Goal: Transaction & Acquisition: Purchase product/service

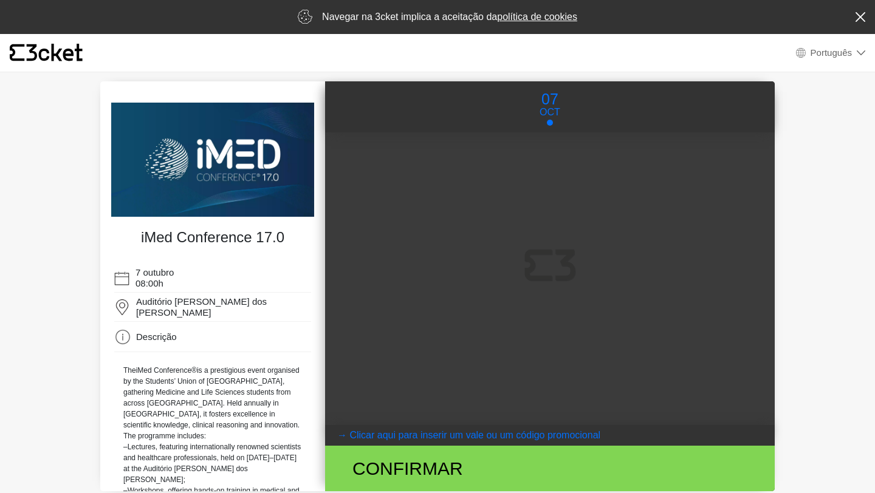
select select "pt_PT"
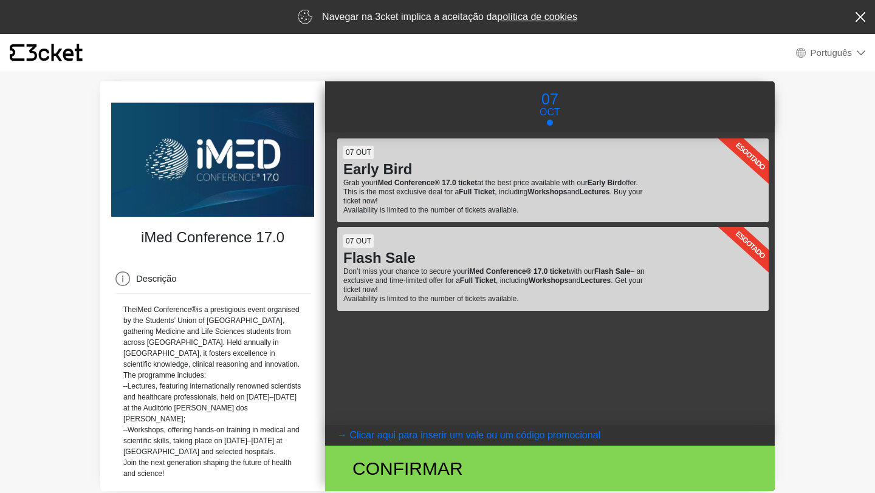
scroll to position [13, 0]
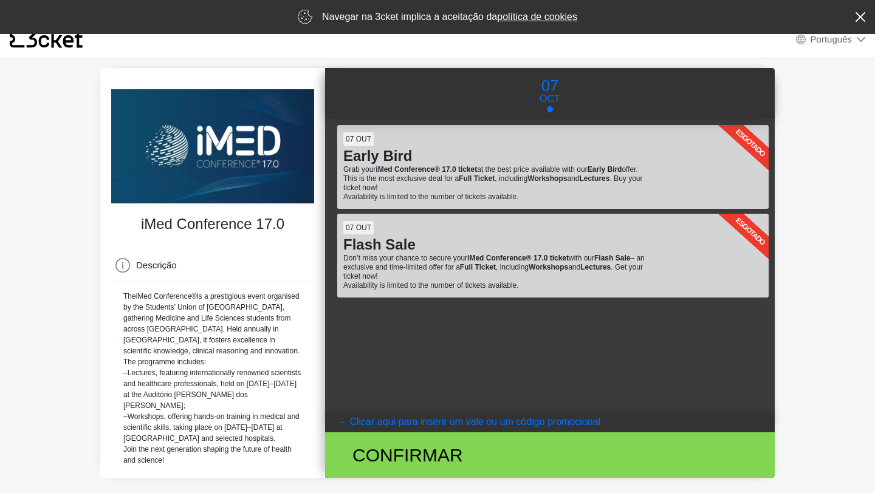
click at [449, 420] on coupontext "Clicar aqui para inserir um vale ou um código promocional" at bounding box center [474, 422] width 251 height 10
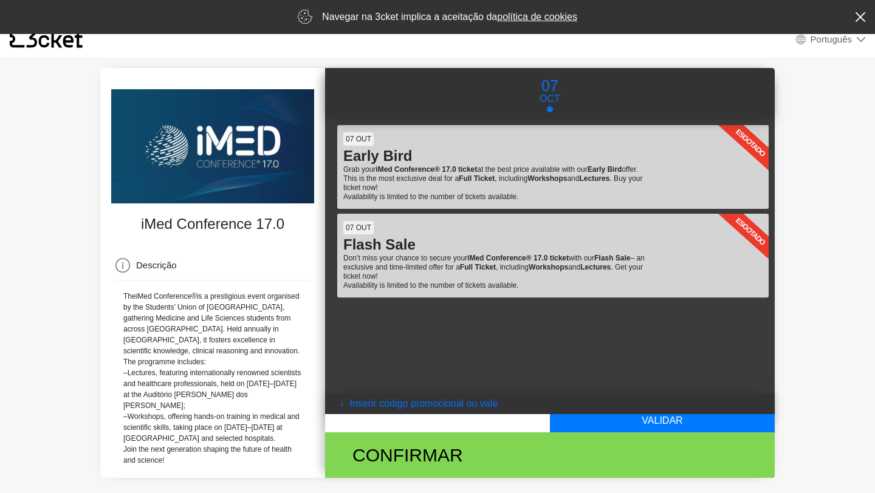
scroll to position [0, 0]
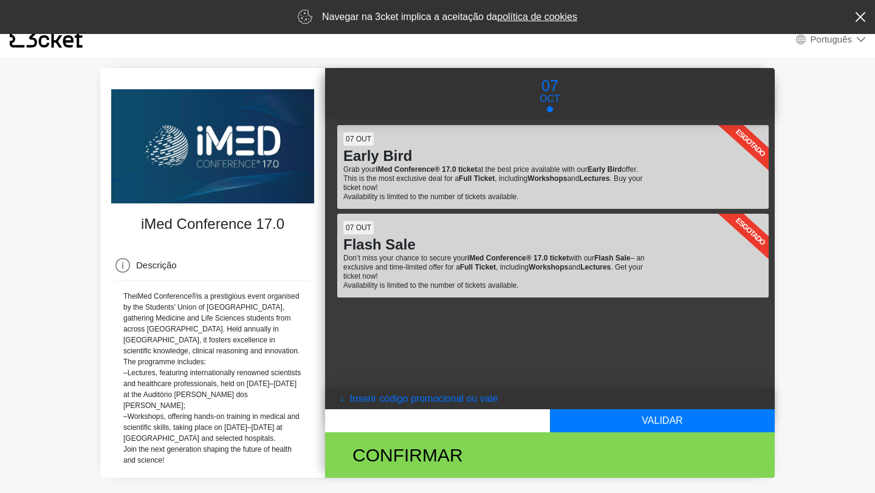
paste input "IPITCHLEGENDS17.0"
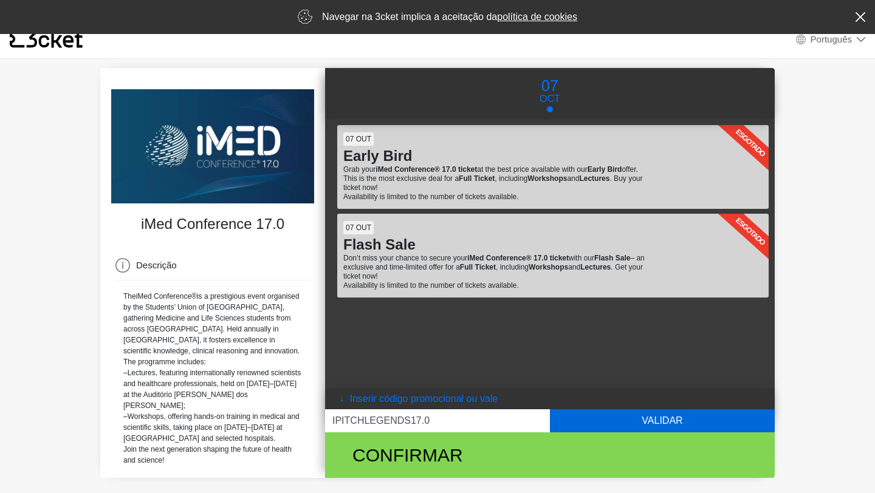
type input "IPITCHLEGENDS17.0"
click at [618, 423] on button "Validar" at bounding box center [662, 420] width 225 height 23
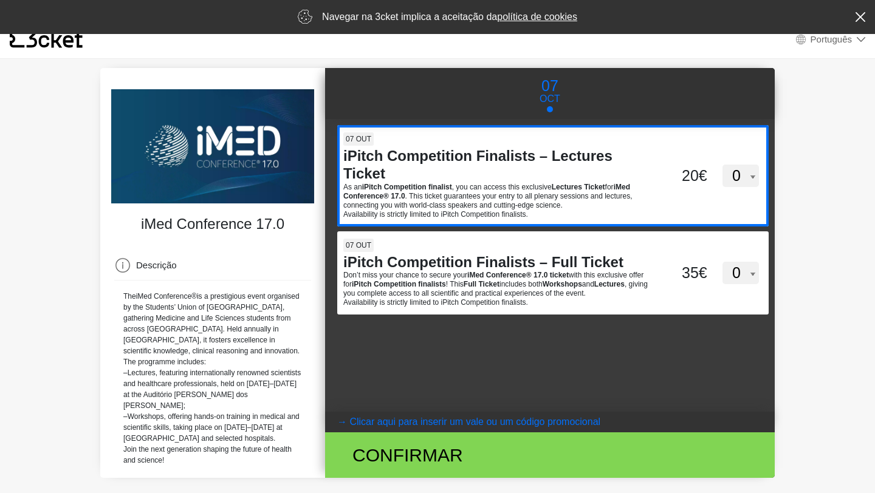
click at [749, 171] on select "0 1" at bounding box center [740, 176] width 36 height 23
select select "1"
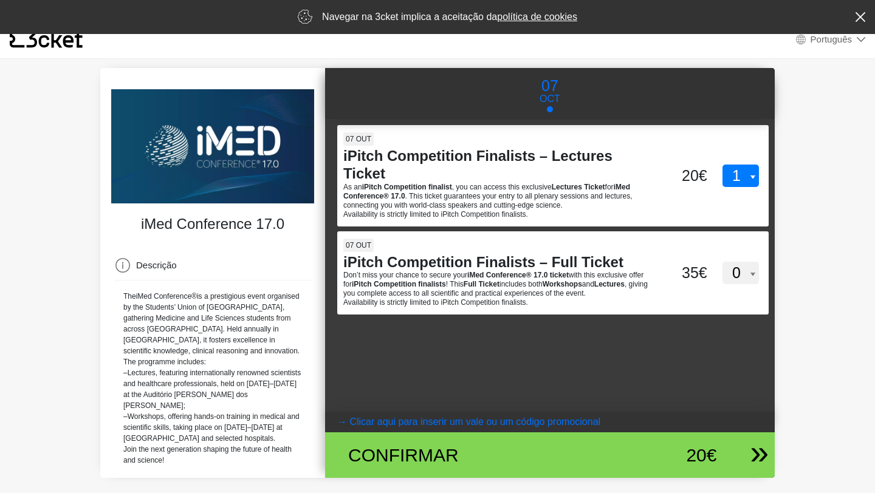
click at [660, 456] on div "20€" at bounding box center [664, 455] width 103 height 27
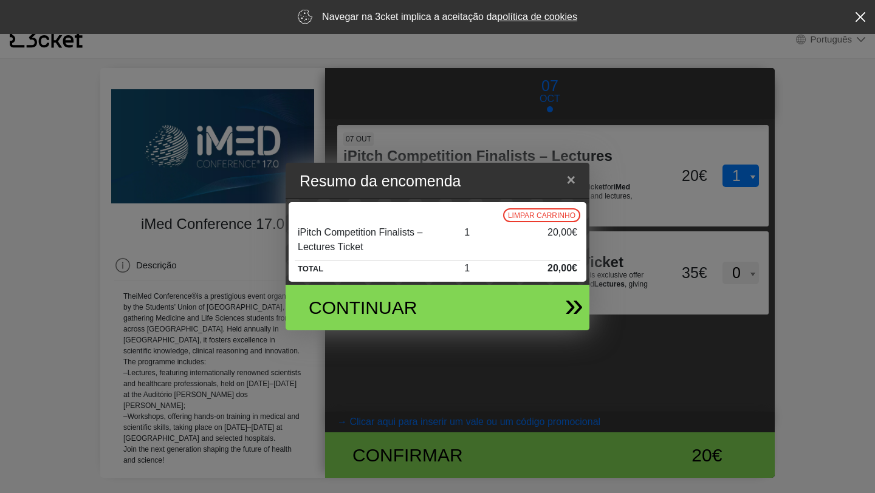
click at [378, 304] on div "Continuar" at bounding box center [387, 307] width 177 height 27
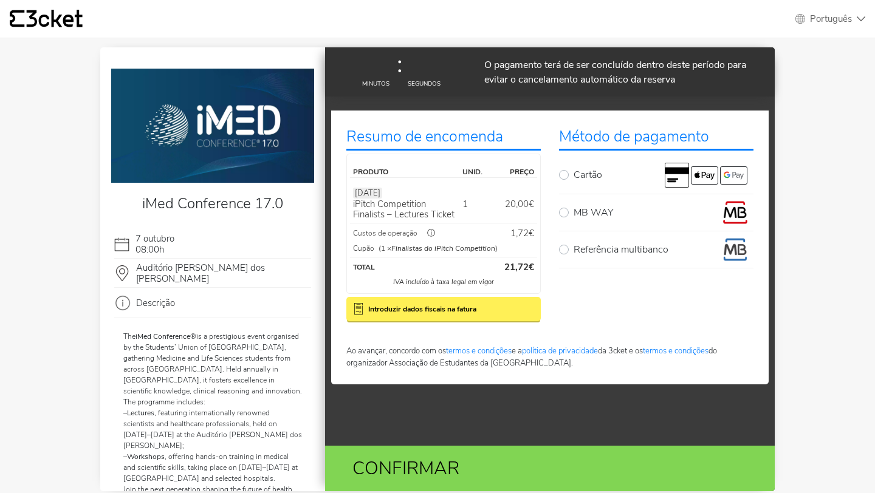
select select "pt_PT"
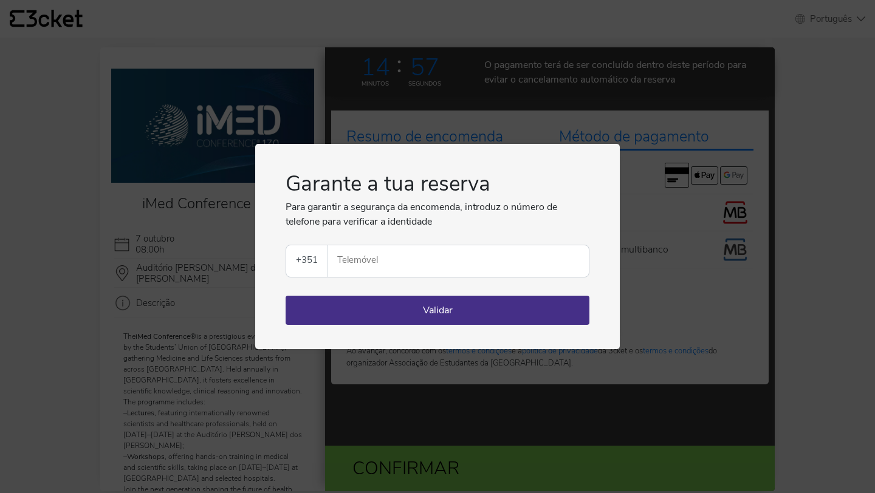
click at [387, 260] on input "Telemóvel" at bounding box center [463, 261] width 251 height 32
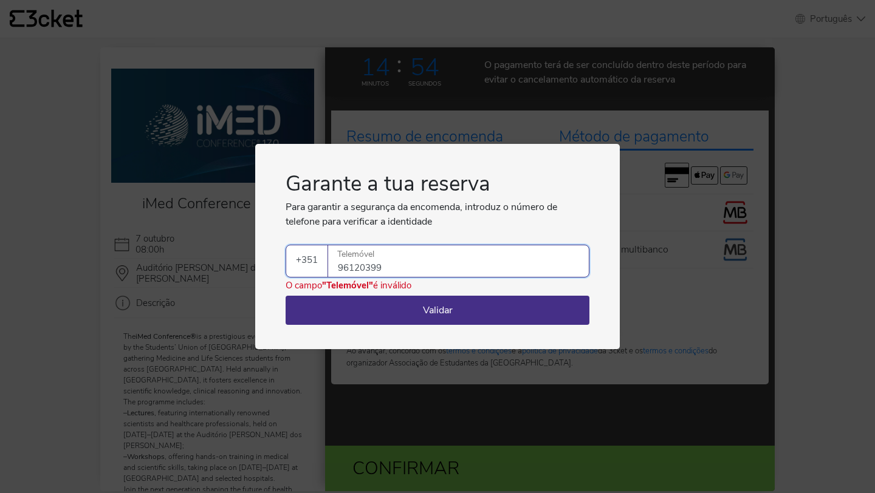
type input "961203999"
click at [456, 308] on button "Validar" at bounding box center [437, 310] width 304 height 29
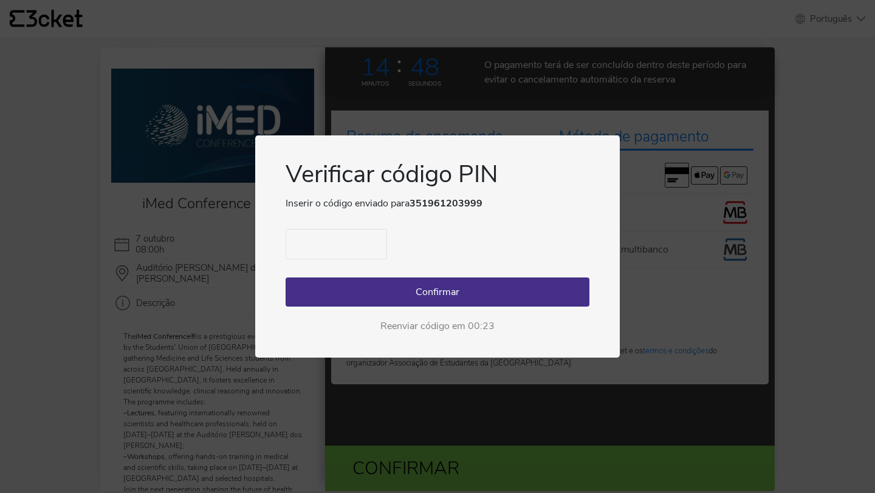
click at [328, 233] on input "text" at bounding box center [335, 244] width 101 height 30
type input "1670"
click at [431, 275] on div "1670 Confirmar Reenviar código em 00:07" at bounding box center [437, 281] width 304 height 104
click at [444, 294] on button "Confirmar" at bounding box center [437, 292] width 304 height 29
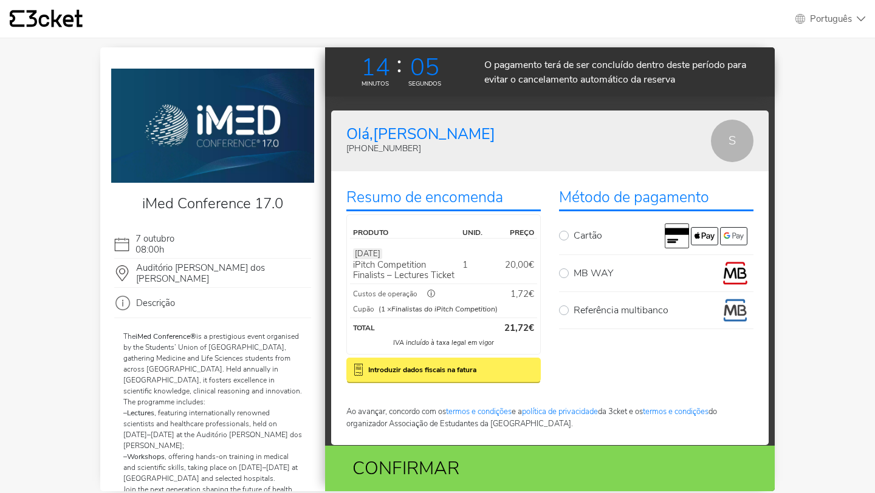
click at [573, 271] on label "MB WAY" at bounding box center [663, 273] width 180 height 24
click at [573, 269] on input "MB WAY" at bounding box center [577, 265] width 8 height 8
radio input "true"
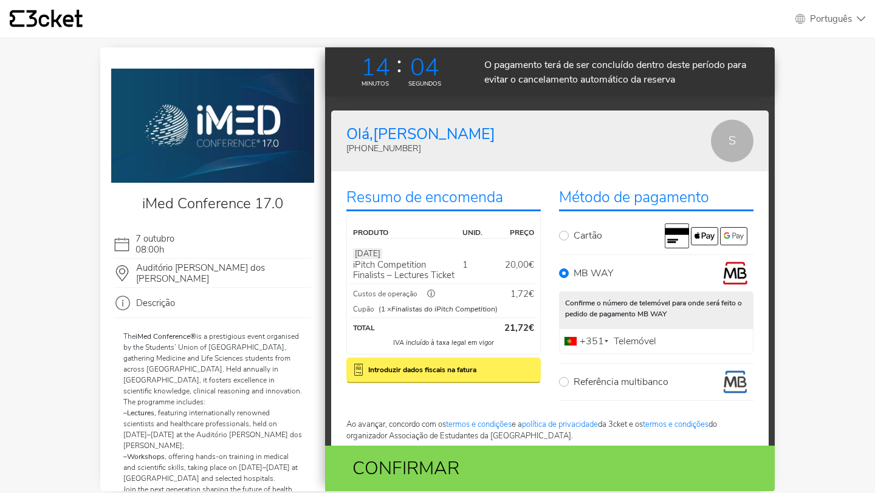
click at [640, 340] on label "Telemóvel" at bounding box center [634, 342] width 49 height 8
click at [640, 340] on input "Telemóvel" at bounding box center [656, 342] width 194 height 26
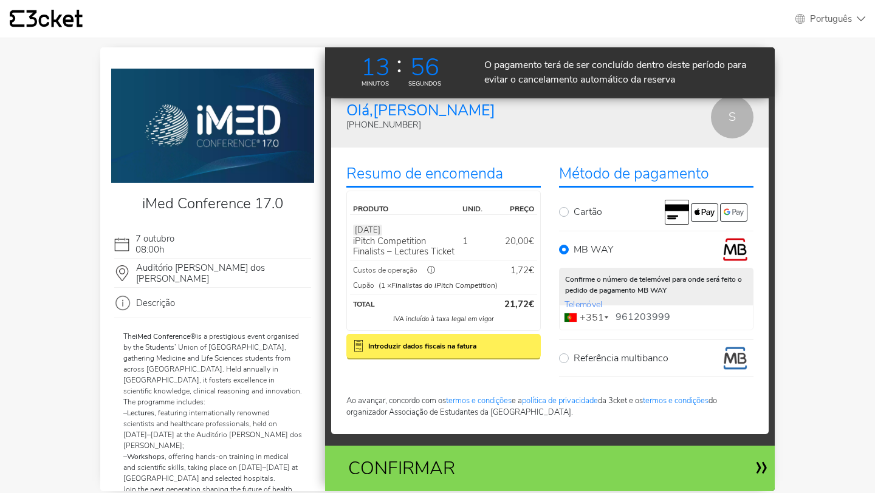
type input "961203999"
click at [522, 469] on div "Confirmar" at bounding box center [476, 468] width 275 height 27
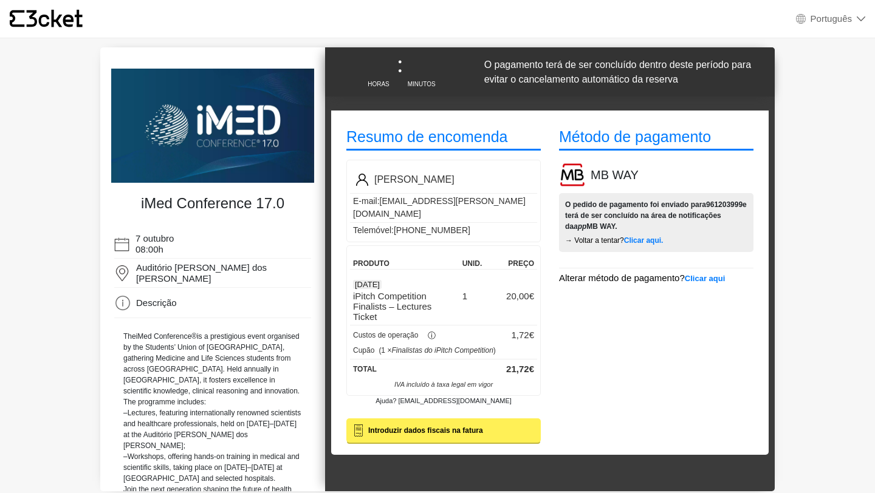
select select "pt_PT"
